Goal: Task Accomplishment & Management: Use online tool/utility

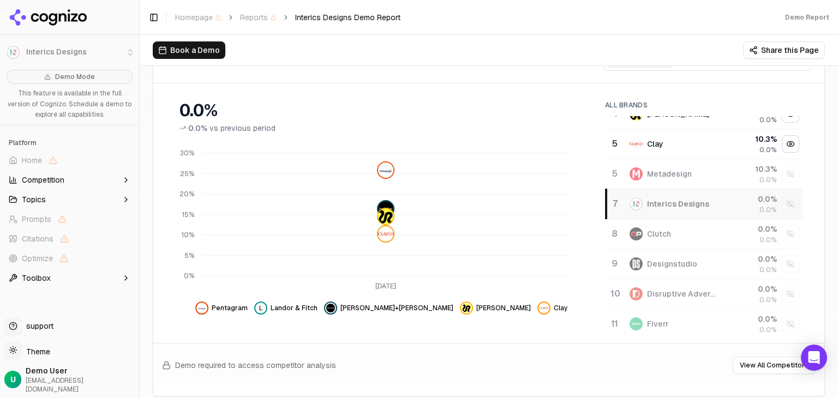
scroll to position [109, 0]
click at [782, 201] on div "Show interics designs data" at bounding box center [790, 202] width 16 height 16
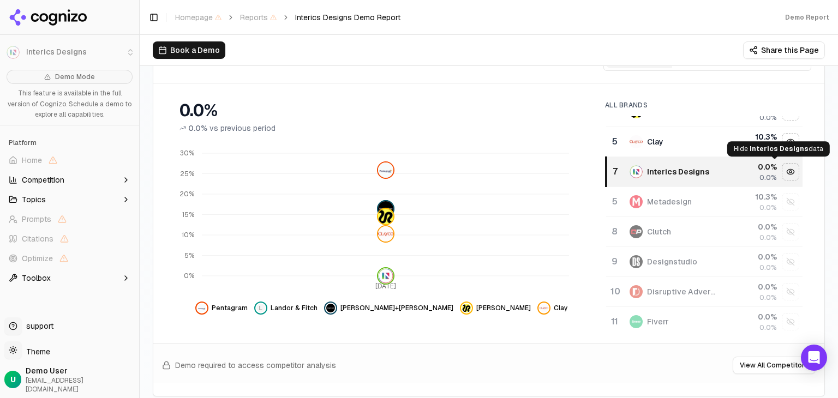
click at [782, 172] on div "Hide interics designs data" at bounding box center [790, 172] width 16 height 16
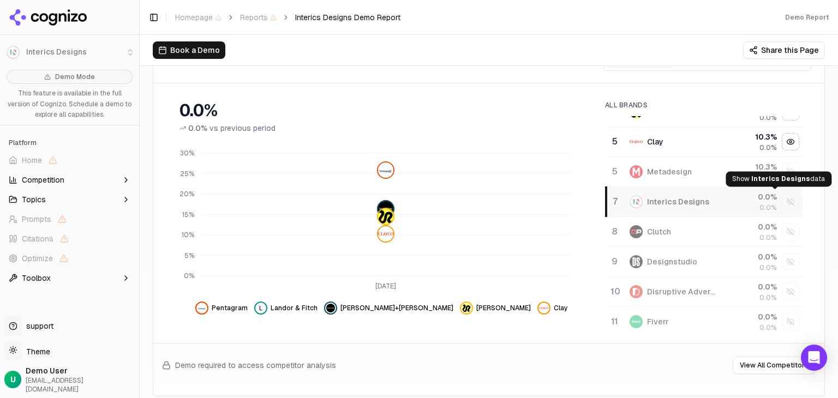
click at [782, 197] on div "Show interics designs data" at bounding box center [790, 202] width 16 height 16
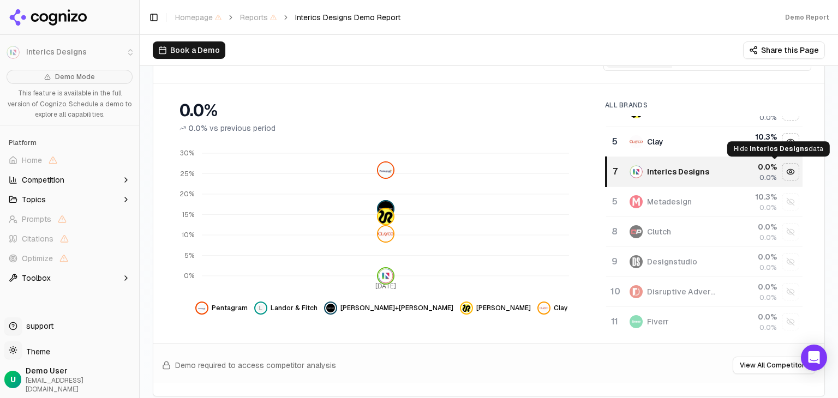
click at [782, 170] on div "Hide interics designs data" at bounding box center [790, 172] width 16 height 16
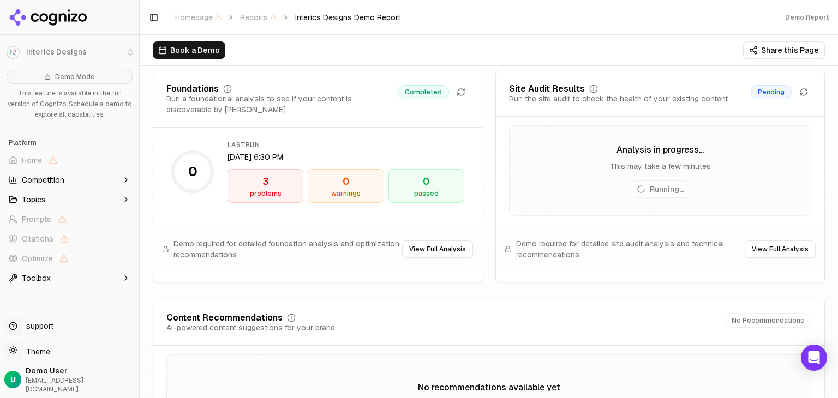
scroll to position [1566, 0]
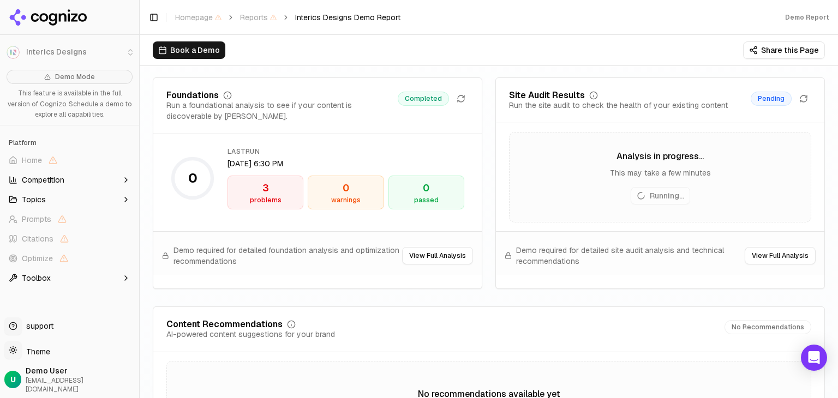
click at [436, 258] on button "View Full Analysis" at bounding box center [437, 255] width 71 height 17
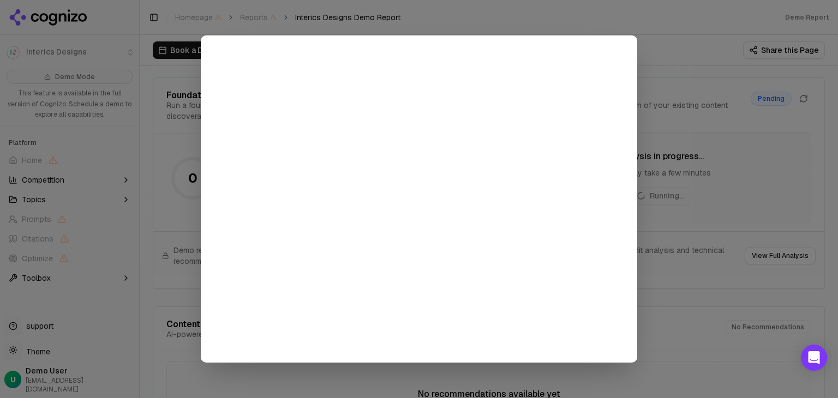
click at [669, 179] on div at bounding box center [419, 199] width 838 height 398
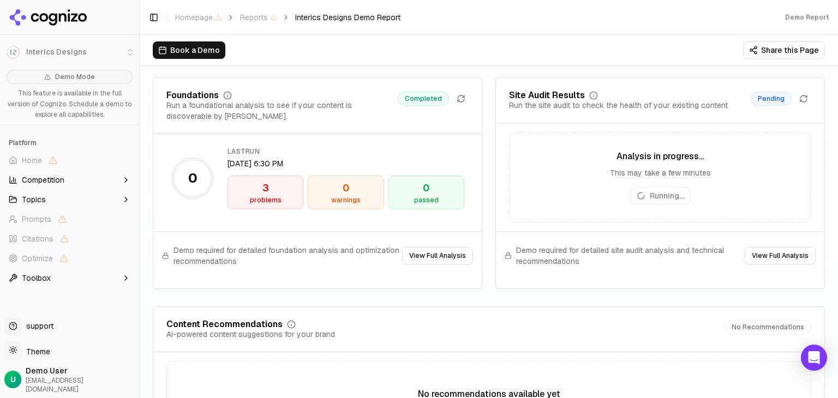
click at [770, 260] on button "View Full Analysis" at bounding box center [779, 255] width 71 height 17
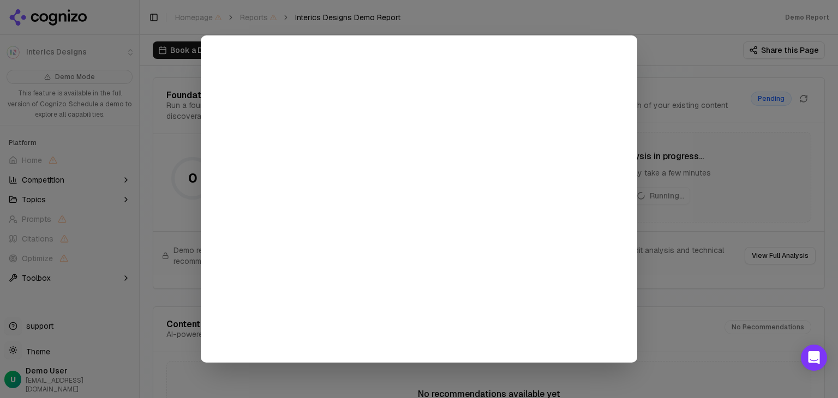
click at [687, 174] on div at bounding box center [419, 199] width 838 height 398
